Goal: Information Seeking & Learning: Understand process/instructions

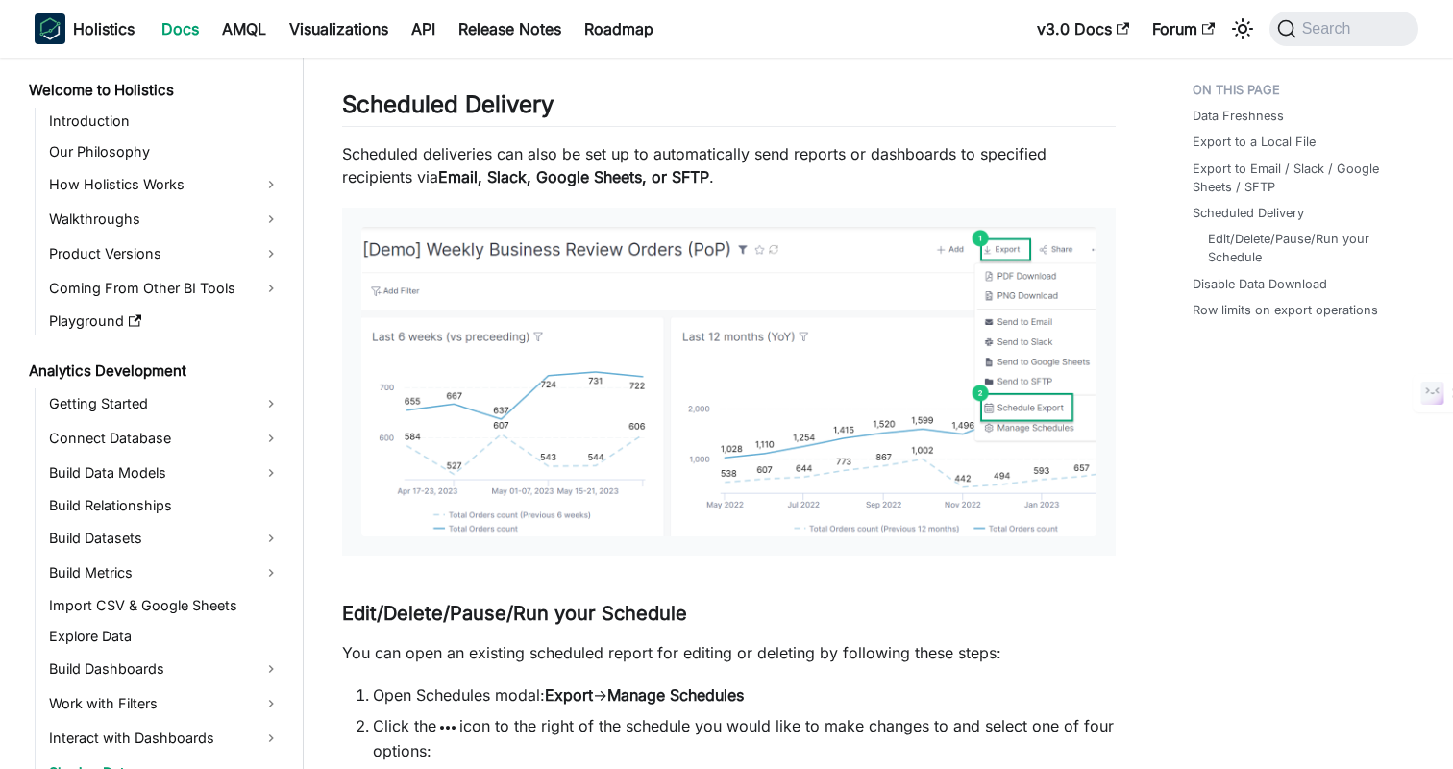
click at [845, 166] on p "Scheduled deliveries can also be set up to automatically send reports or dashbo…" at bounding box center [729, 165] width 774 height 46
click at [880, 161] on p "Scheduled deliveries can also be set up to automatically send reports or dashbo…" at bounding box center [729, 165] width 774 height 46
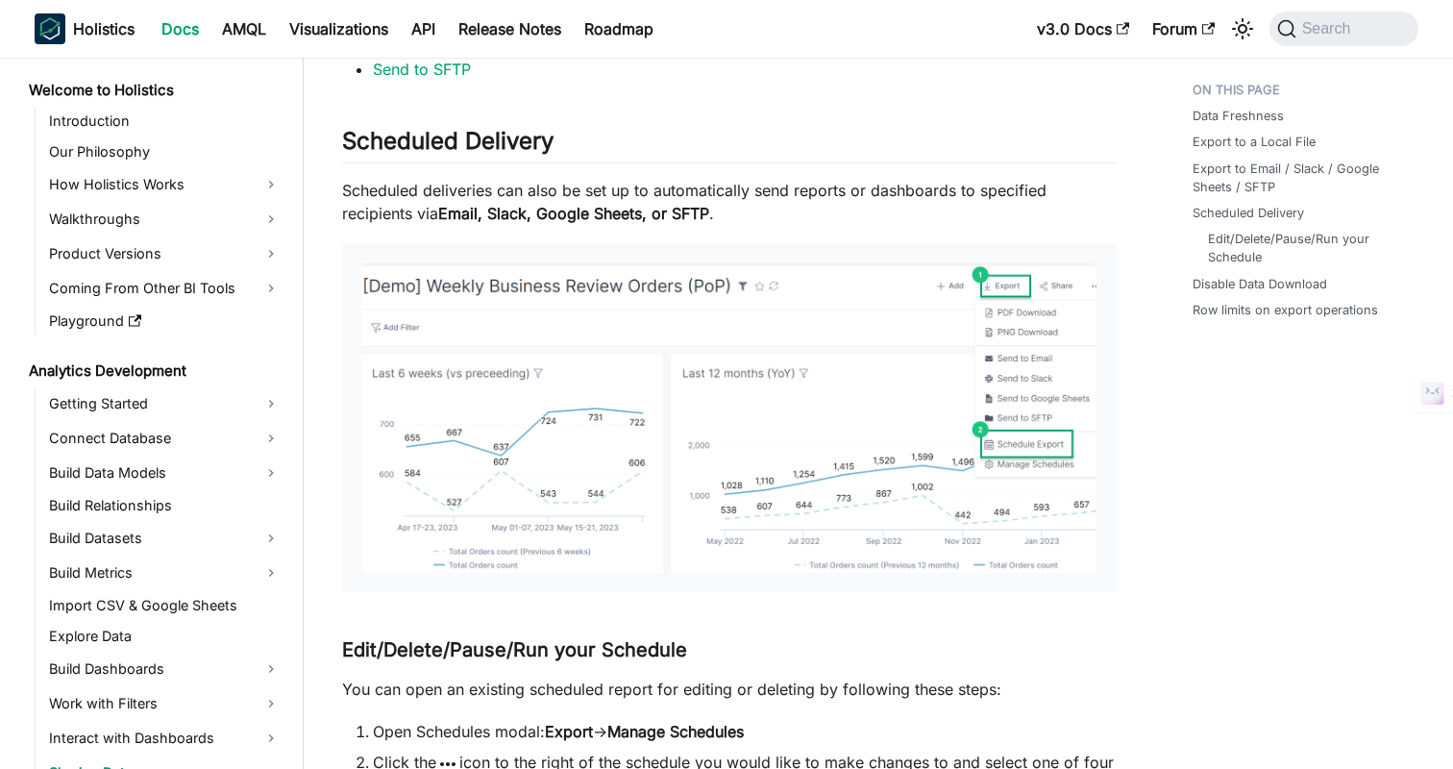
scroll to position [2198, 0]
click at [915, 190] on p "Scheduled deliveries can also be set up to automatically send reports or dashbo…" at bounding box center [729, 204] width 774 height 46
click at [932, 187] on p "Scheduled deliveries can also be set up to automatically send reports or dashbo…" at bounding box center [729, 204] width 774 height 46
click at [903, 184] on p "Scheduled deliveries can also be set up to automatically send reports or dashbo…" at bounding box center [729, 204] width 774 height 46
click at [941, 185] on p "Scheduled deliveries can also be set up to automatically send reports or dashbo…" at bounding box center [729, 204] width 774 height 46
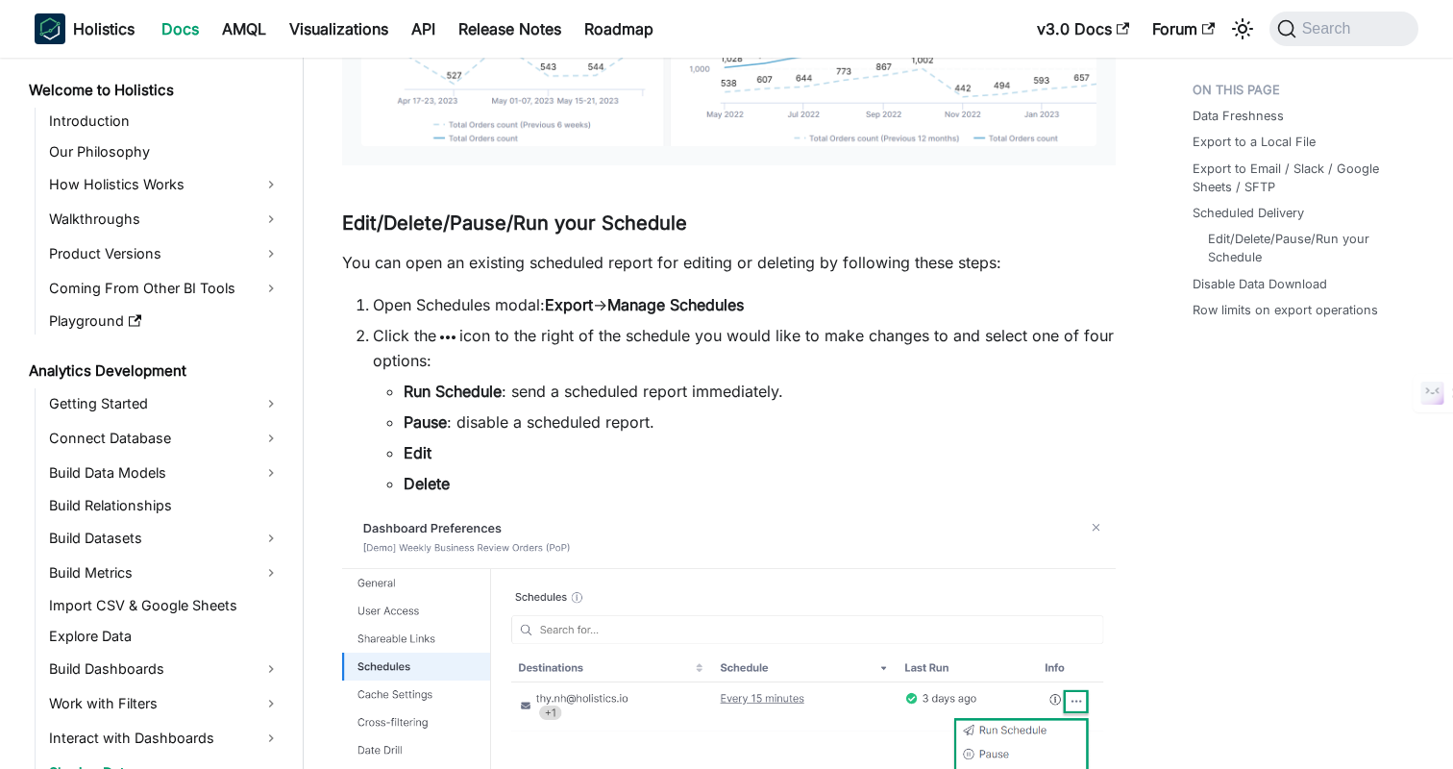
scroll to position [2632, 0]
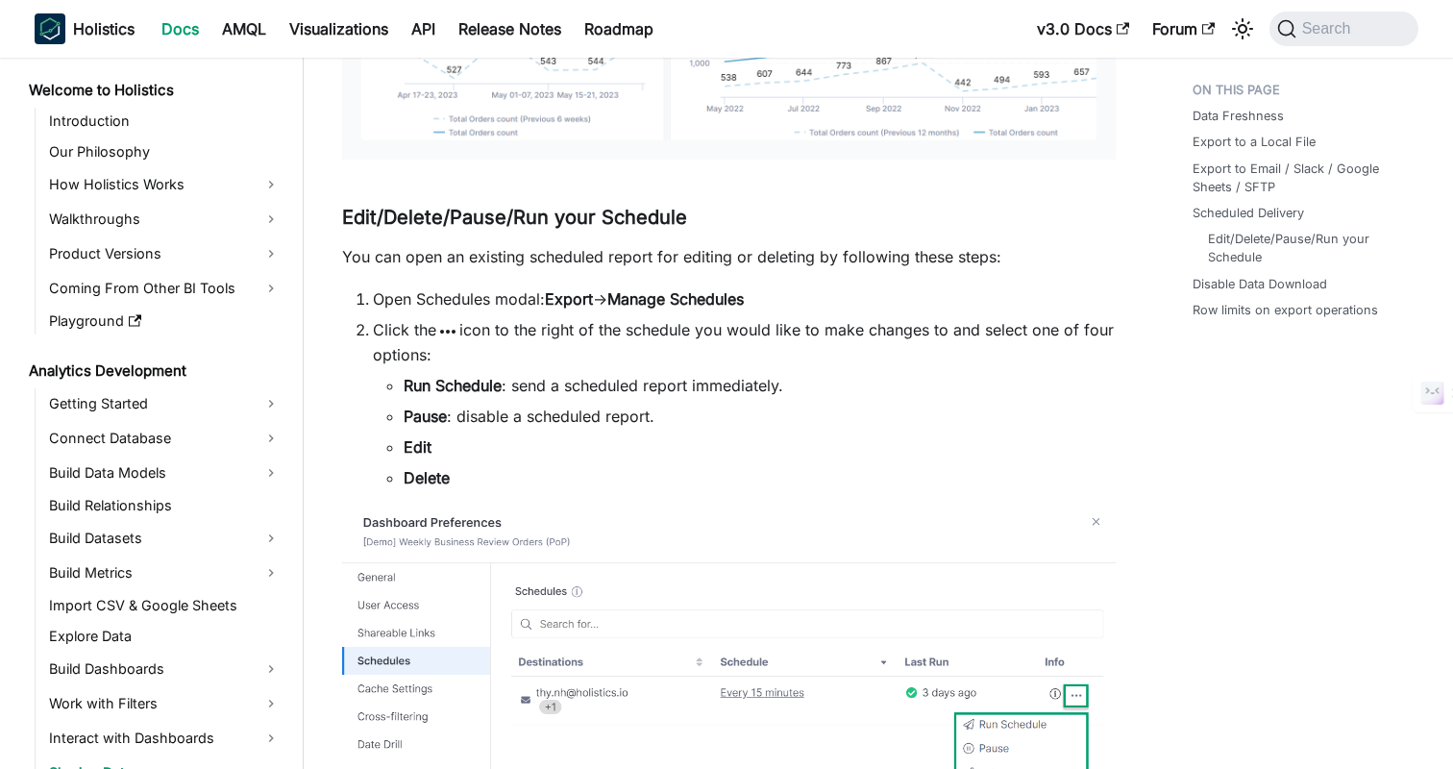
click at [914, 245] on p "You can open an existing scheduled report for editing or deleting by following …" at bounding box center [729, 256] width 774 height 23
click at [957, 245] on p "You can open an existing scheduled report for editing or deleting by following …" at bounding box center [729, 256] width 774 height 23
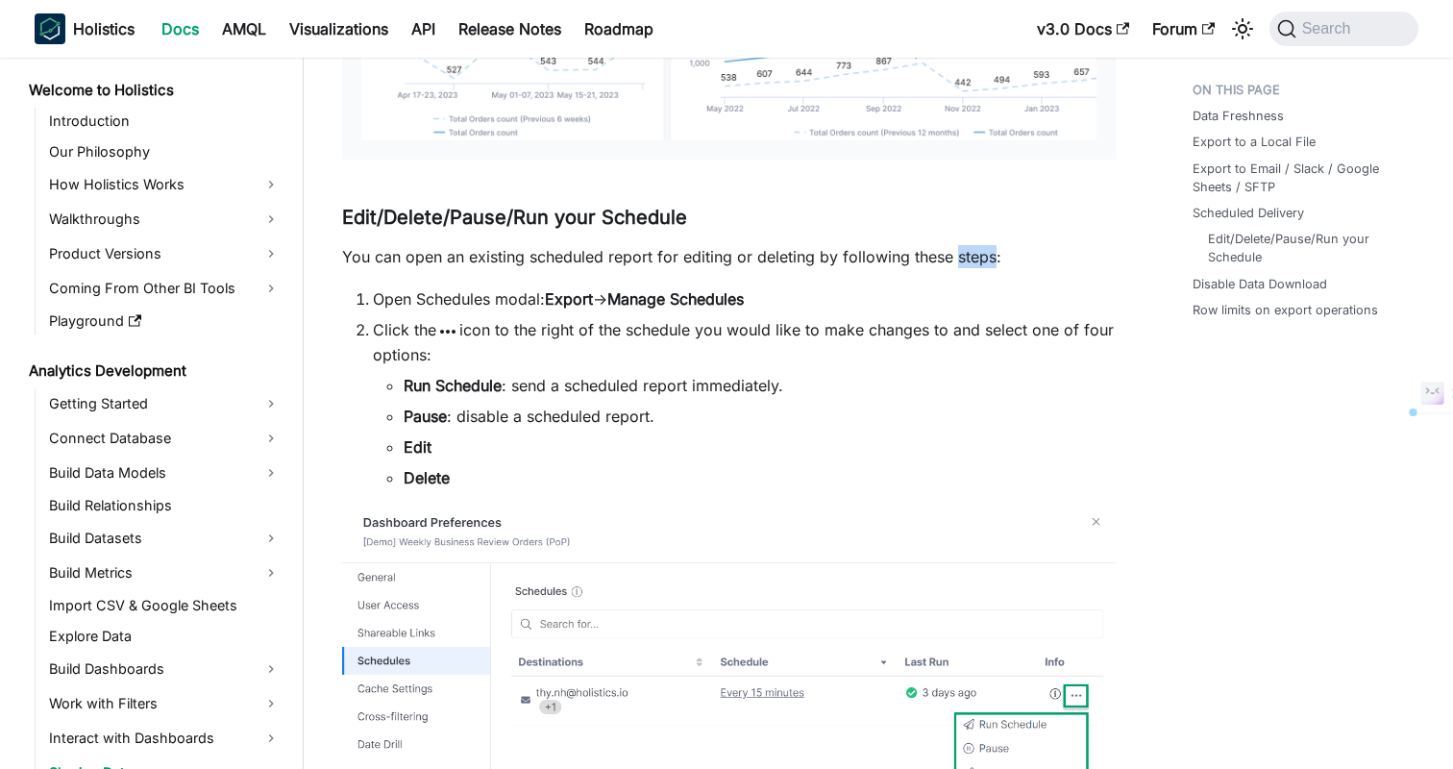
click at [957, 245] on p "You can open an existing scheduled report for editing or deleting by following …" at bounding box center [729, 256] width 774 height 23
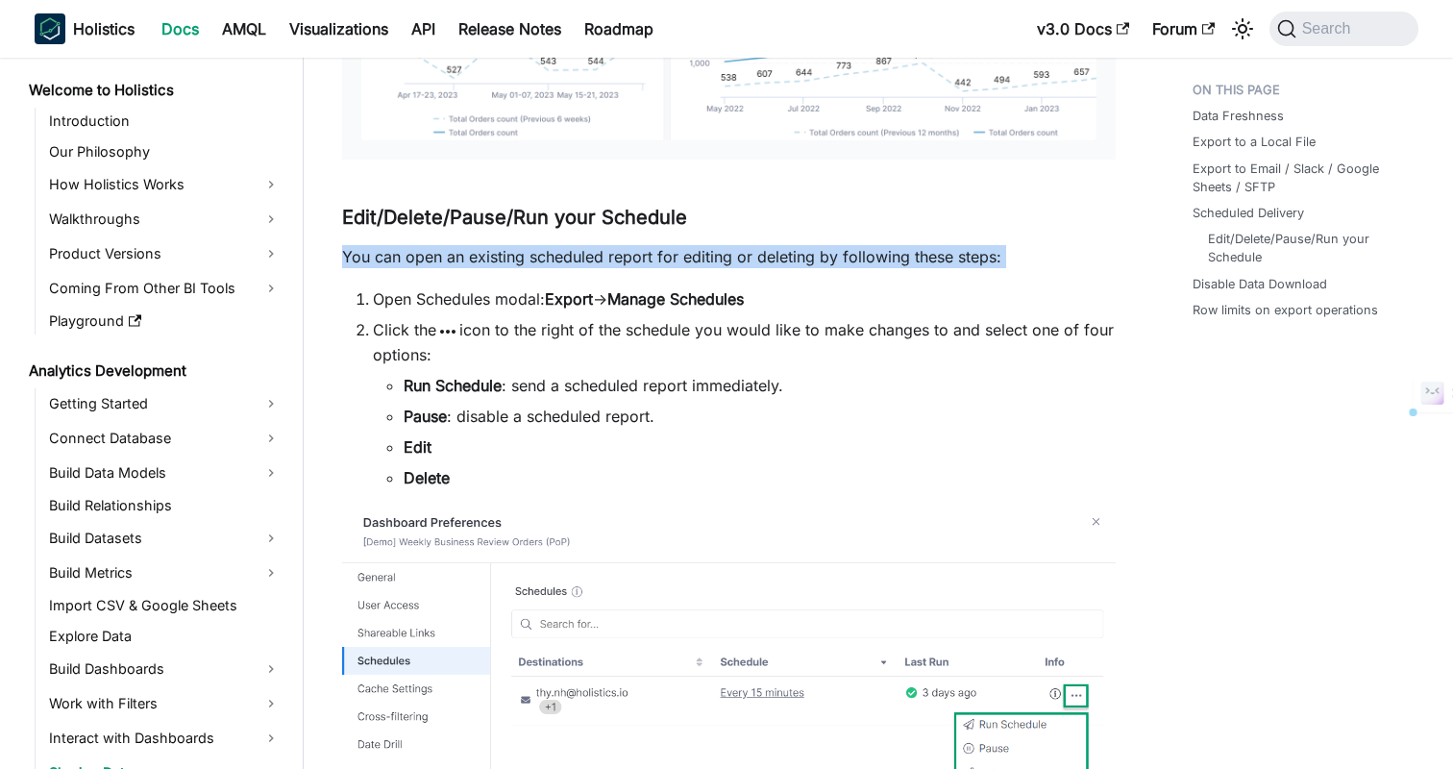
click at [958, 245] on p "You can open an existing scheduled report for editing or deleting by following …" at bounding box center [729, 256] width 774 height 23
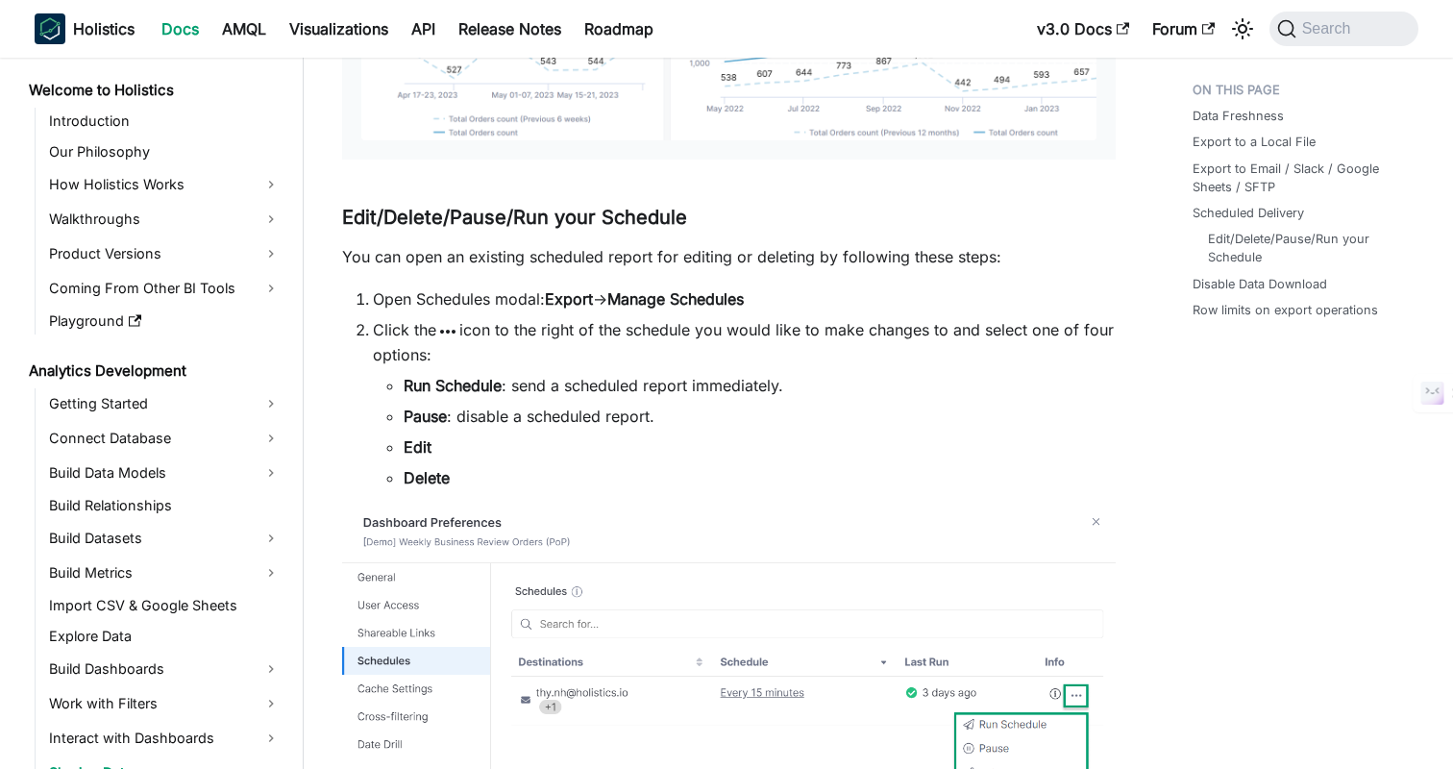
click at [914, 245] on p "You can open an existing scheduled report for editing or deleting by following …" at bounding box center [729, 256] width 774 height 23
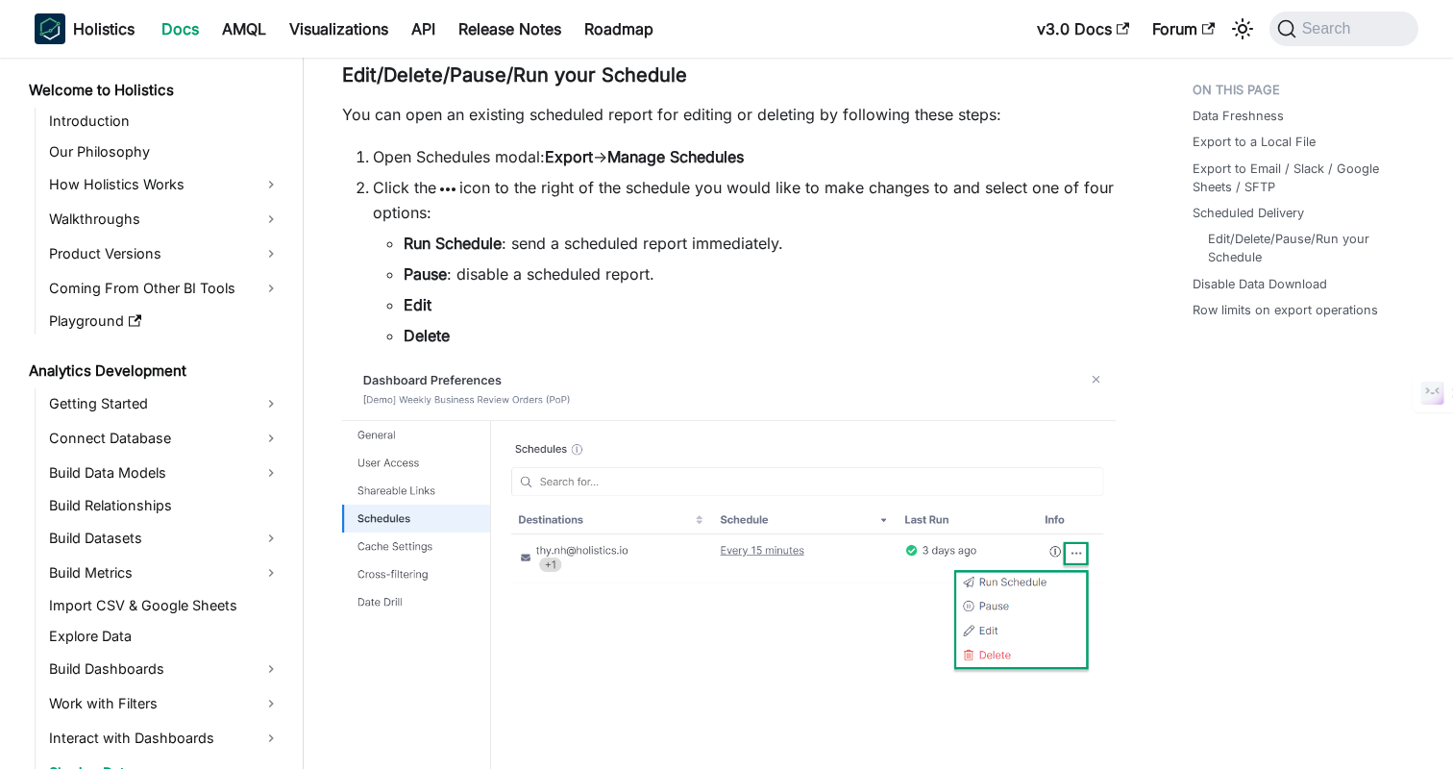
scroll to position [2777, 0]
